Goal: Transaction & Acquisition: Purchase product/service

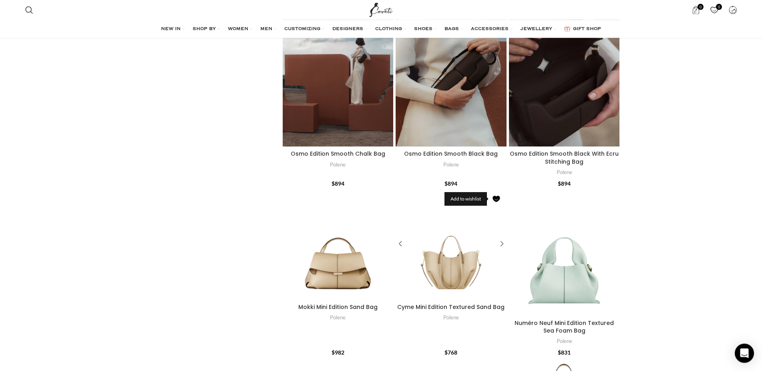
scroll to position [1406, 0]
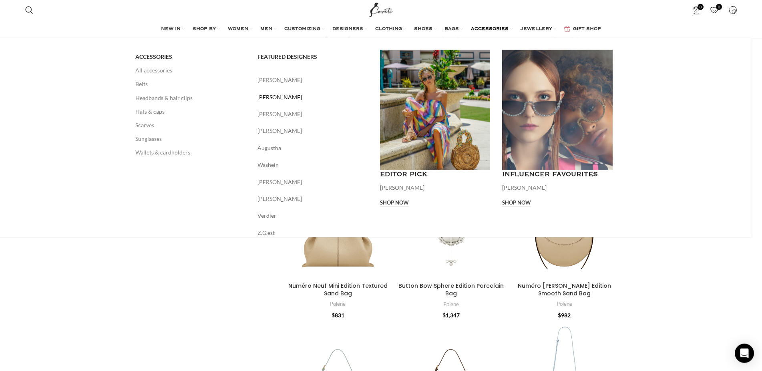
click at [308, 100] on link "[PERSON_NAME]" at bounding box center [313, 97] width 111 height 9
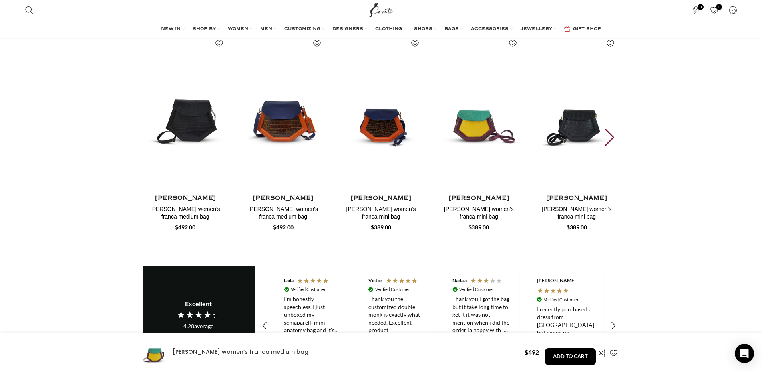
scroll to position [791, 0]
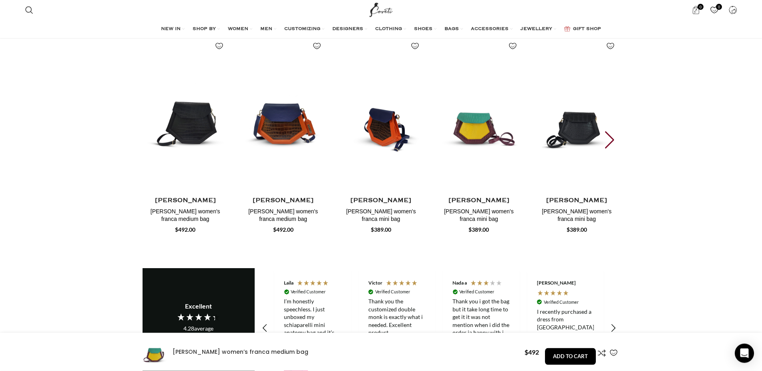
click at [385, 122] on img "3 / 30" at bounding box center [381, 113] width 89 height 165
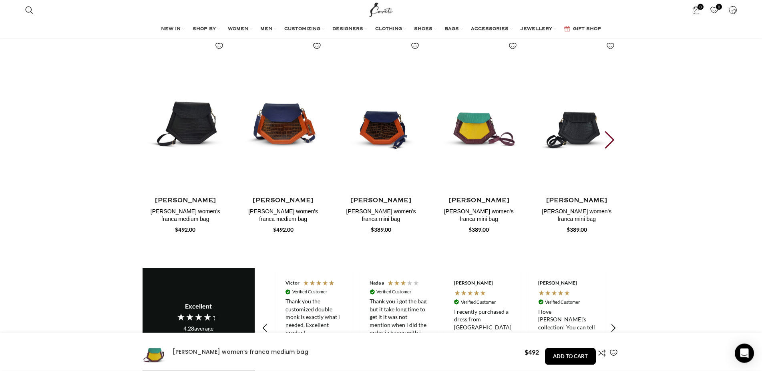
scroll to position [0, 168]
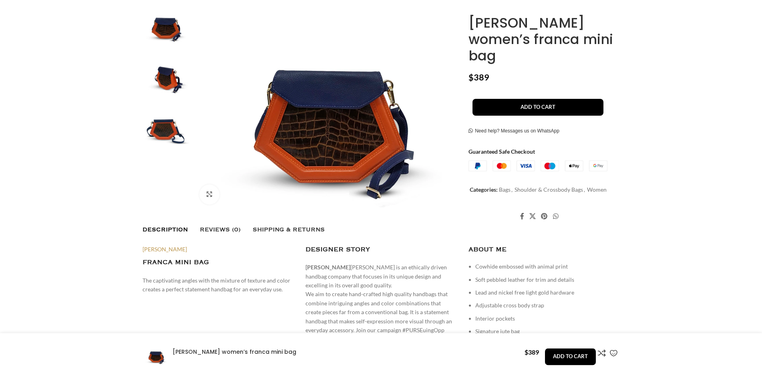
scroll to position [223, 0]
